Goal: Task Accomplishment & Management: Manage account settings

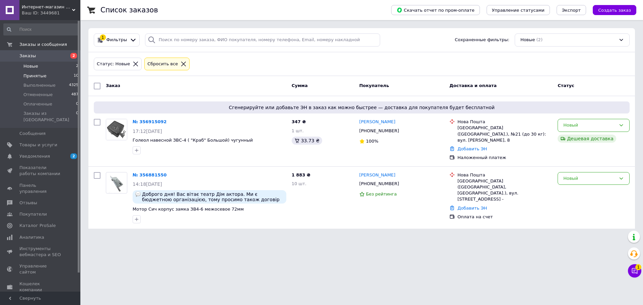
click at [41, 76] on span "Принятые" at bounding box center [34, 76] width 23 height 6
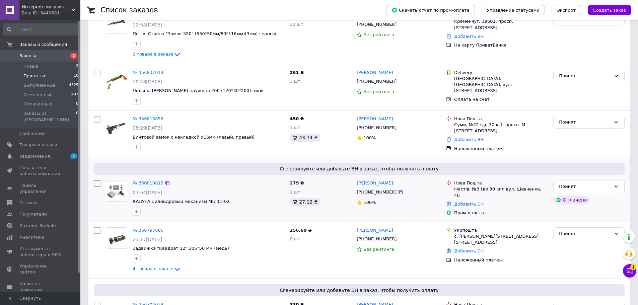
scroll to position [81, 0]
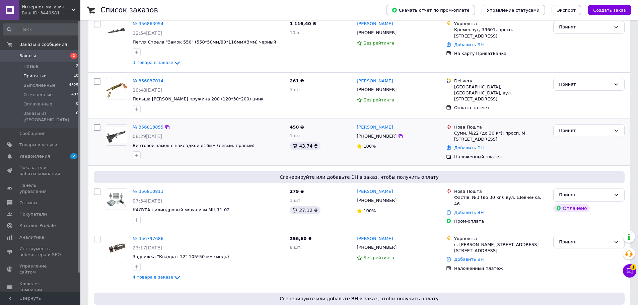
click at [156, 126] on link "№ 356813855" at bounding box center [148, 127] width 31 height 5
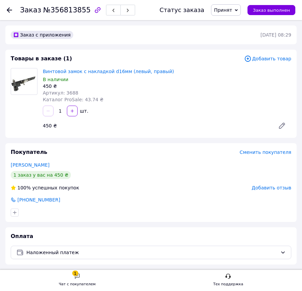
click at [11, 10] on use at bounding box center [9, 9] width 5 height 5
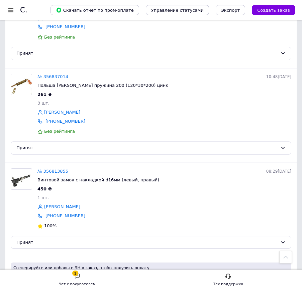
scroll to position [134, 0]
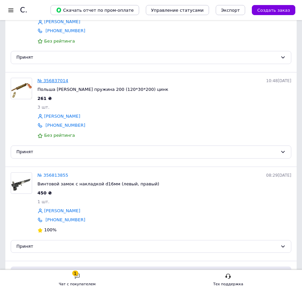
click at [57, 82] on link "№ 356837014" at bounding box center [53, 80] width 31 height 5
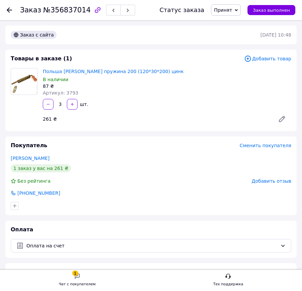
click at [10, 11] on icon at bounding box center [9, 9] width 5 height 5
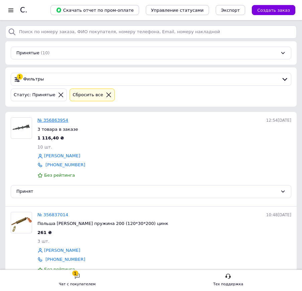
click at [53, 120] on link "№ 356863954" at bounding box center [53, 120] width 31 height 5
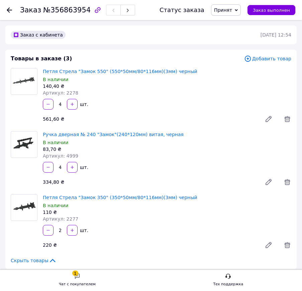
click at [7, 12] on icon at bounding box center [9, 9] width 5 height 5
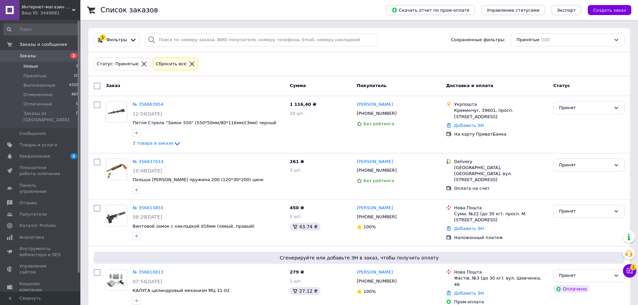
click at [31, 67] on span "Новые" at bounding box center [30, 66] width 15 height 6
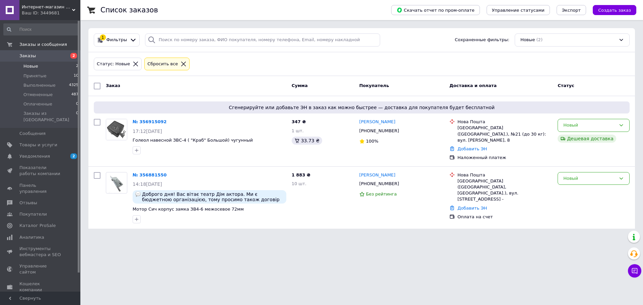
click at [180, 63] on icon at bounding box center [183, 64] width 6 height 6
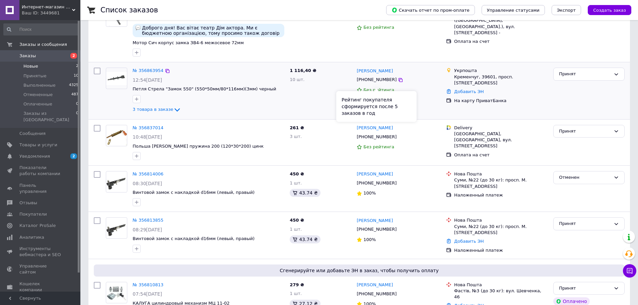
scroll to position [167, 0]
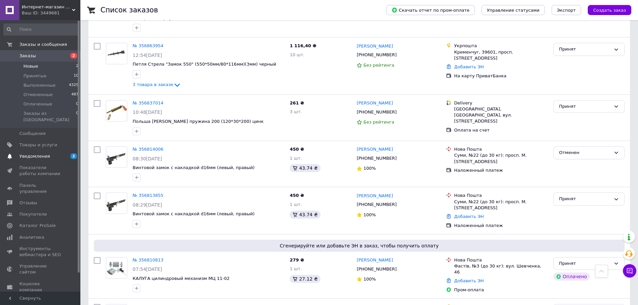
click at [31, 153] on span "Уведомления" at bounding box center [34, 156] width 30 height 6
